Goal: Information Seeking & Learning: Learn about a topic

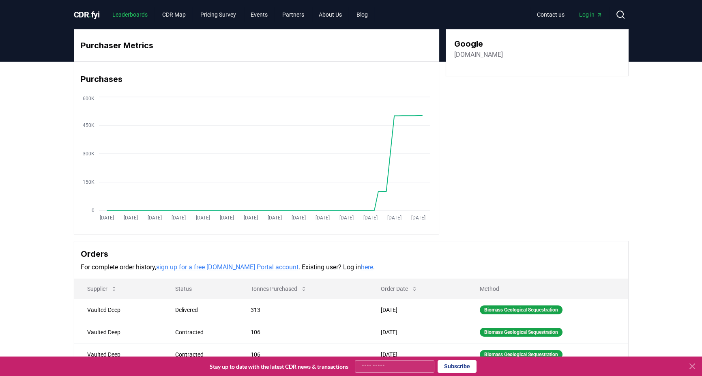
click at [134, 15] on link "Leaderboards" at bounding box center [130, 14] width 48 height 15
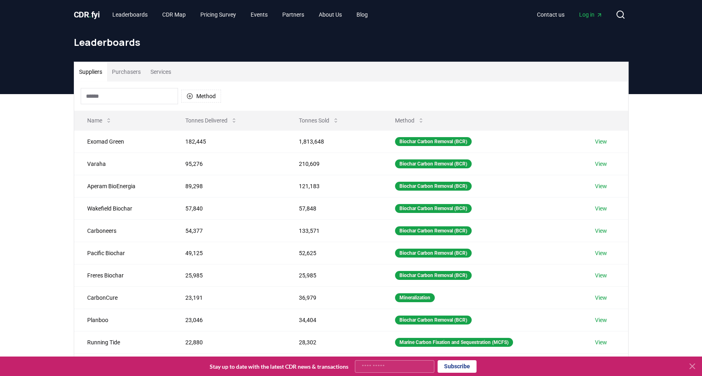
click at [126, 73] on button "Purchasers" at bounding box center [126, 71] width 39 height 19
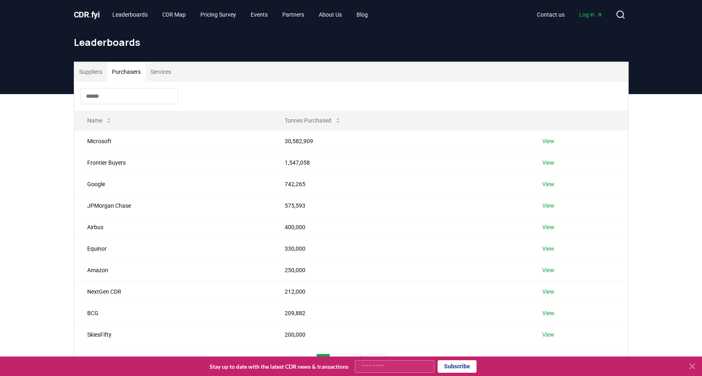
click at [691, 365] on icon at bounding box center [692, 366] width 5 height 5
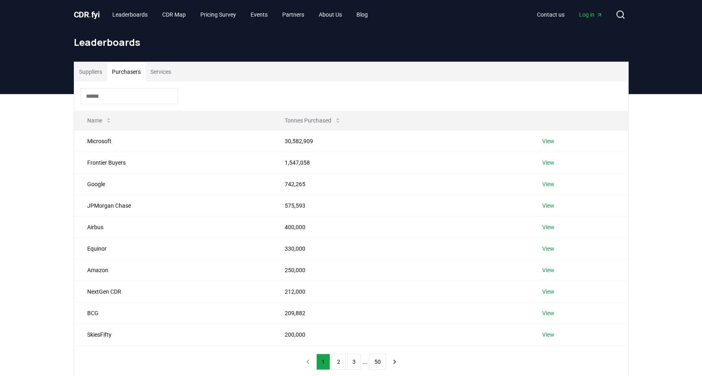
click at [130, 92] on input at bounding box center [129, 96] width 97 height 16
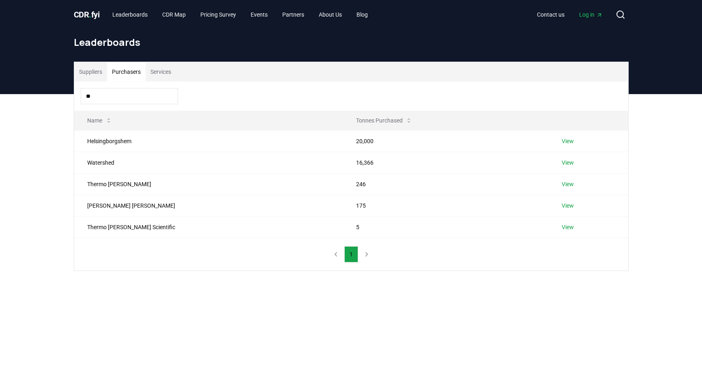
type input "*"
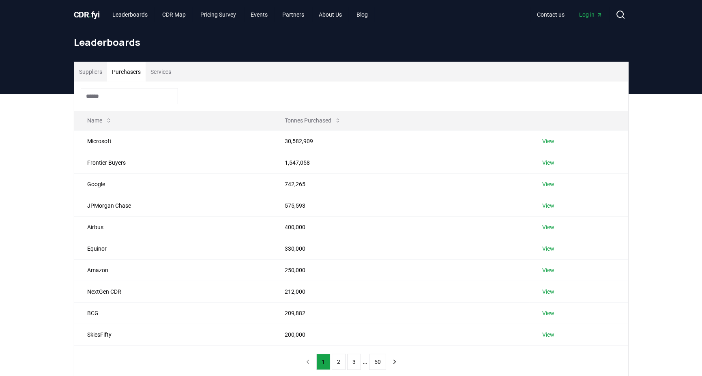
click at [223, 104] on div at bounding box center [351, 96] width 554 height 29
click at [331, 17] on link "About Us" at bounding box center [330, 14] width 36 height 15
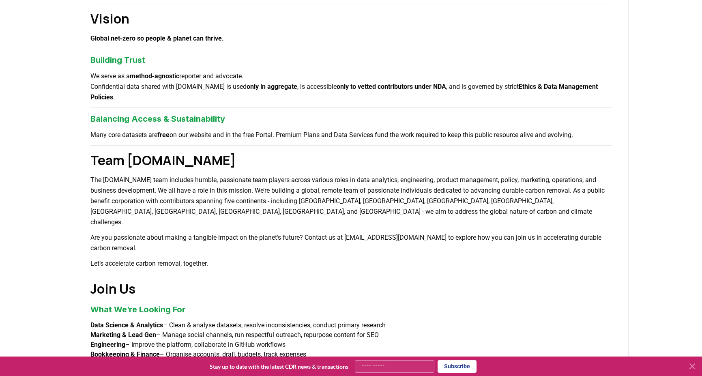
scroll to position [363, 0]
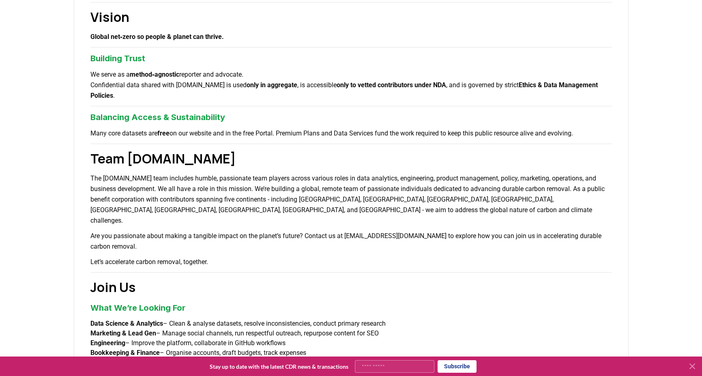
click at [0, 285] on div "About Us Climate and carbon removal is a long game. In the last 200 years we ha…" at bounding box center [351, 132] width 702 height 800
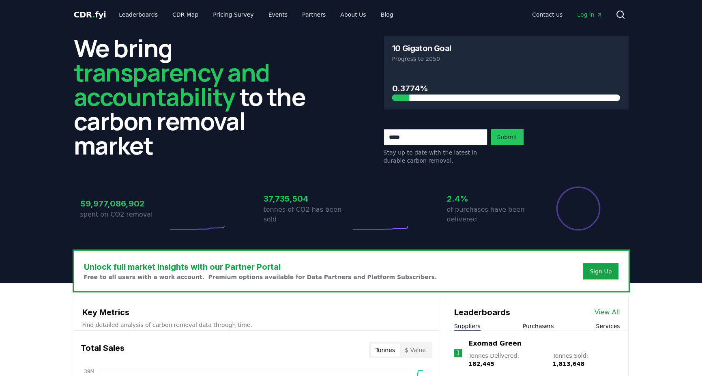
drag, startPoint x: 0, startPoint y: 0, endPoint x: 330, endPoint y: 79, distance: 339.8
click at [330, 79] on div "We bring transparency and accountability to the carbon removal market 10 Gigato…" at bounding box center [351, 100] width 555 height 129
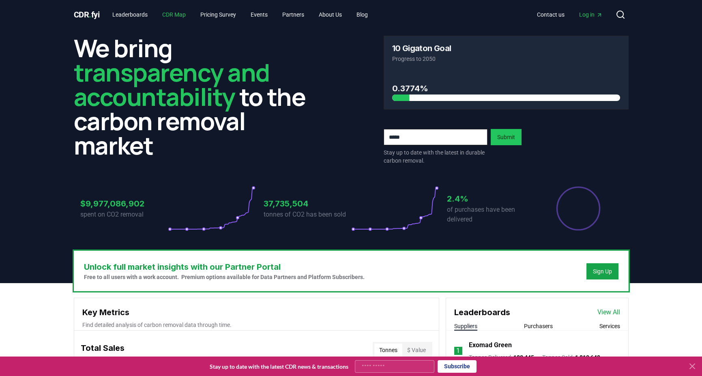
click at [183, 14] on link "CDR Map" at bounding box center [174, 14] width 36 height 15
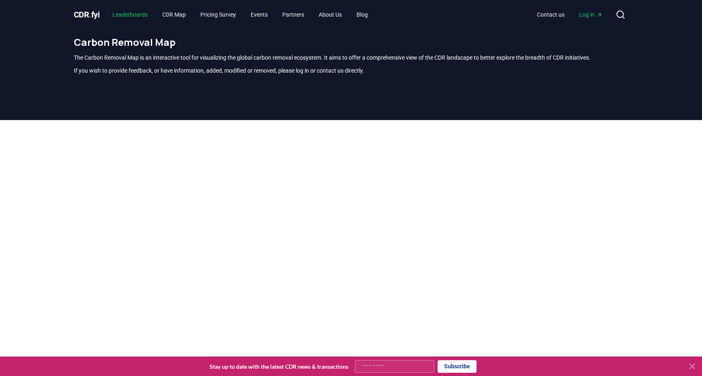
click at [153, 13] on link "Leaderboards" at bounding box center [130, 14] width 48 height 15
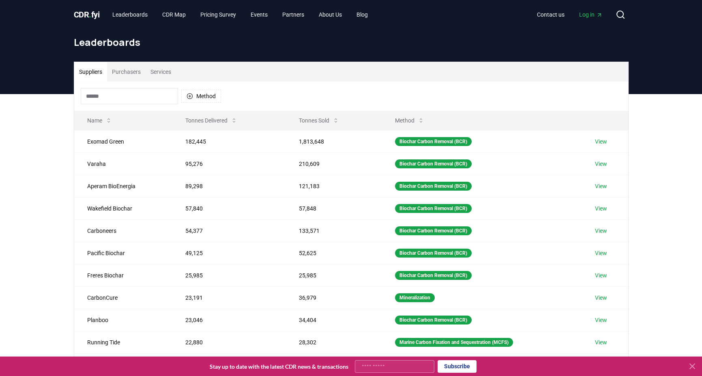
click at [134, 73] on button "Purchasers" at bounding box center [126, 71] width 39 height 19
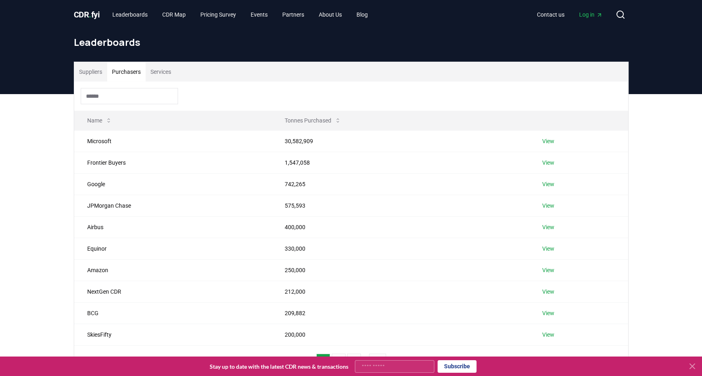
click at [131, 90] on input at bounding box center [129, 96] width 97 height 16
click at [547, 140] on link "View" at bounding box center [548, 141] width 12 height 8
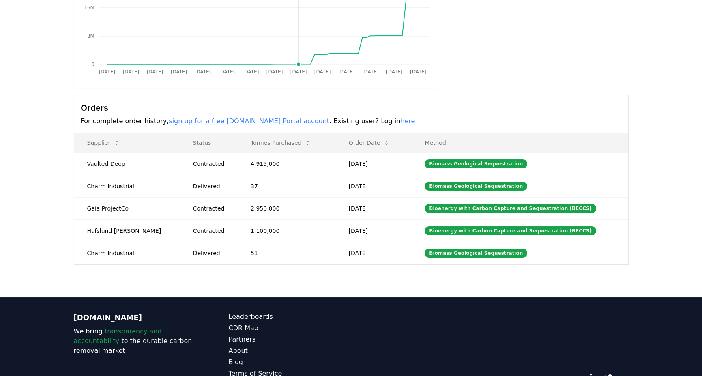
scroll to position [146, 0]
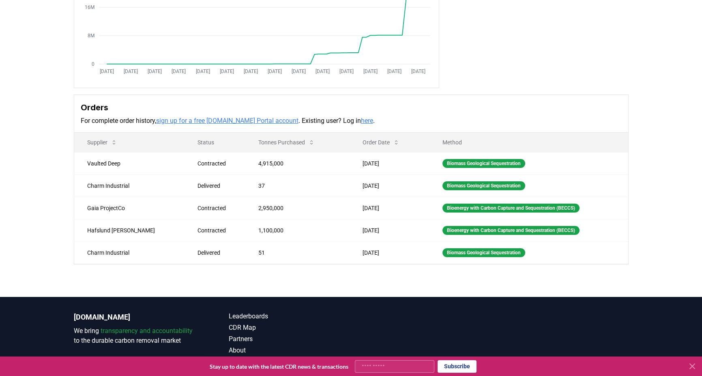
click at [250, 118] on link "sign up for a free [DOMAIN_NAME] Portal account" at bounding box center [227, 121] width 142 height 8
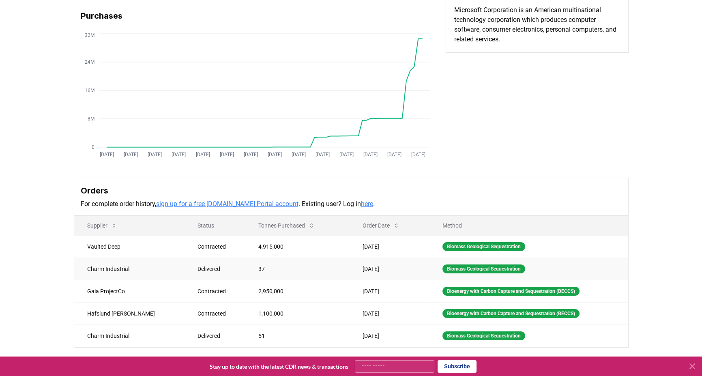
scroll to position [0, 0]
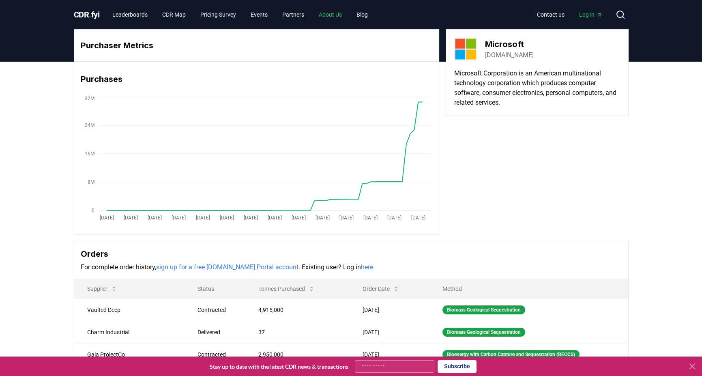
click at [336, 15] on link "About Us" at bounding box center [330, 14] width 36 height 15
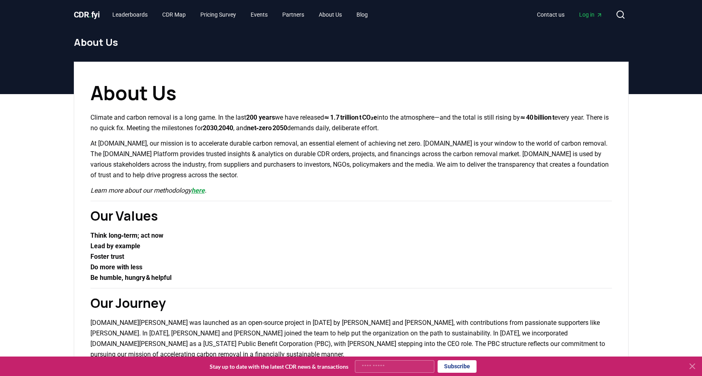
click at [202, 190] on link "here" at bounding box center [197, 191] width 13 height 8
click at [132, 12] on link "Leaderboards" at bounding box center [130, 14] width 48 height 15
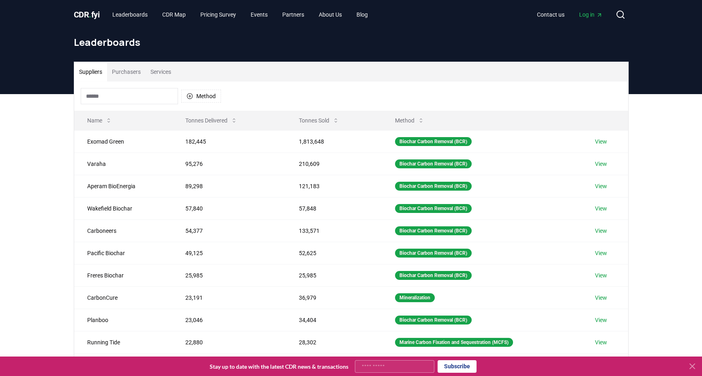
click at [125, 70] on button "Purchasers" at bounding box center [126, 71] width 39 height 19
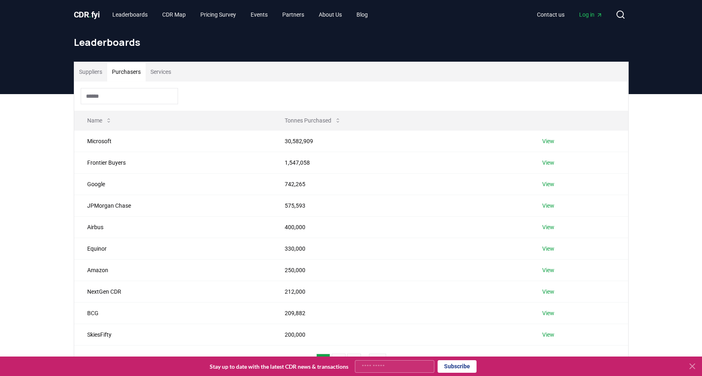
click at [479, 43] on h1 "Leaderboards" at bounding box center [351, 42] width 555 height 13
